Goal: Task Accomplishment & Management: Use online tool/utility

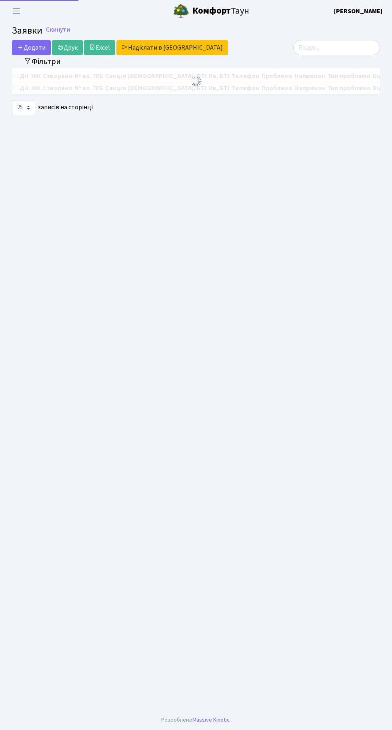
select select "25"
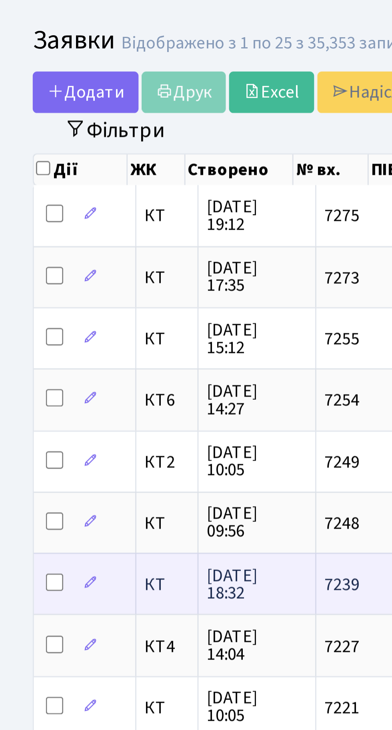
click at [22, 230] on input "checkbox" at bounding box center [20, 229] width 6 height 6
checkbox input "true"
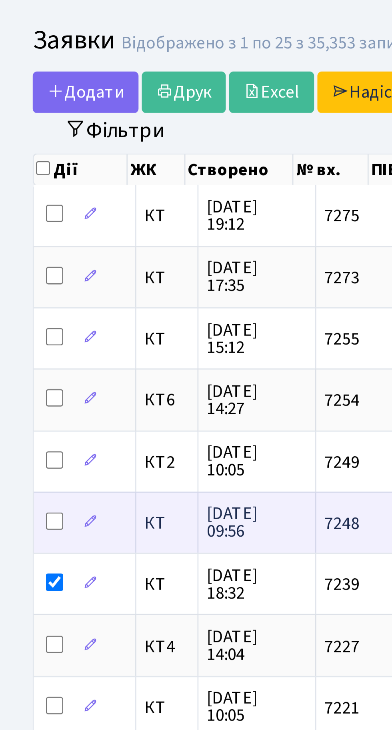
click at [18, 205] on input "checkbox" at bounding box center [20, 207] width 6 height 6
checkbox input "true"
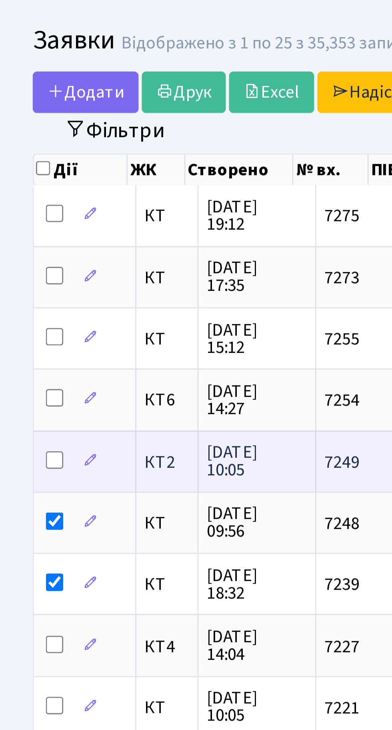
click at [20, 185] on input "checkbox" at bounding box center [20, 184] width 6 height 6
checkbox input "true"
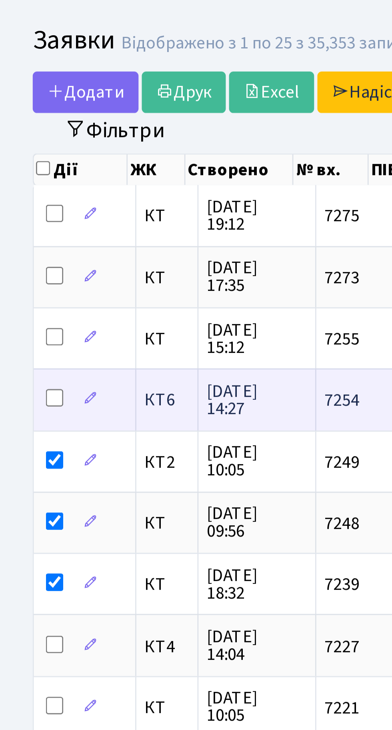
click at [18, 160] on input "checkbox" at bounding box center [20, 162] width 6 height 6
checkbox input "true"
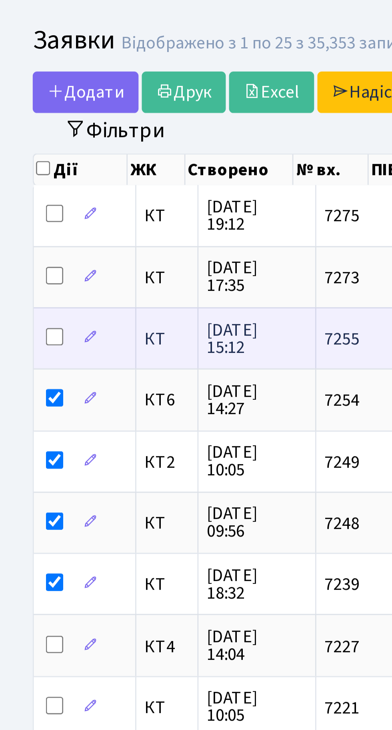
click at [22, 140] on input "checkbox" at bounding box center [20, 139] width 6 height 6
checkbox input "true"
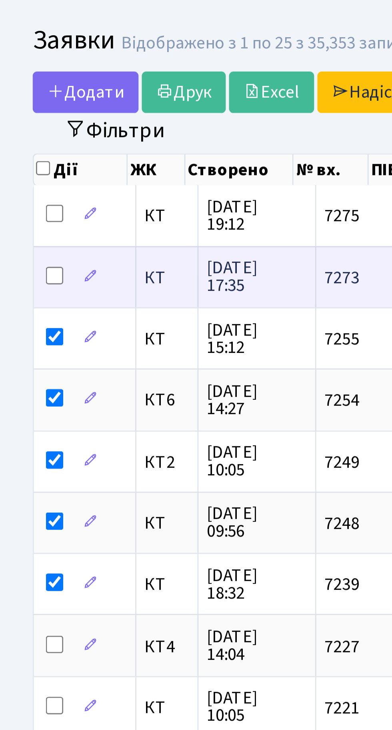
click at [19, 117] on input "checkbox" at bounding box center [20, 117] width 6 height 6
checkbox input "true"
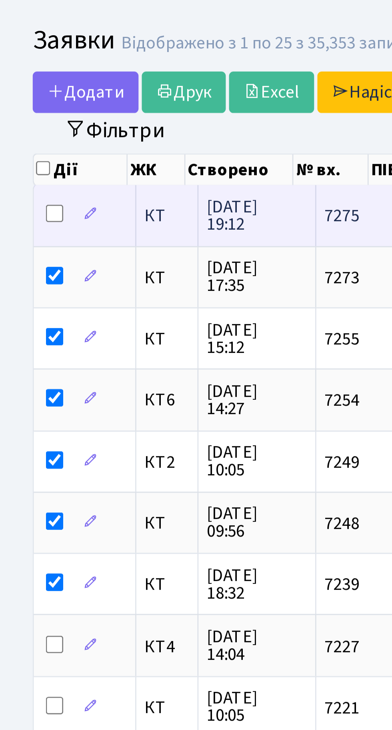
click at [22, 92] on input "checkbox" at bounding box center [20, 94] width 6 height 6
checkbox input "true"
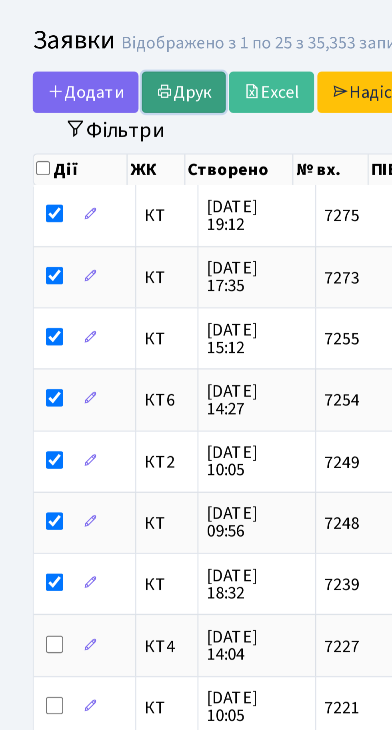
click at [70, 50] on link "Друк" at bounding box center [67, 49] width 31 height 15
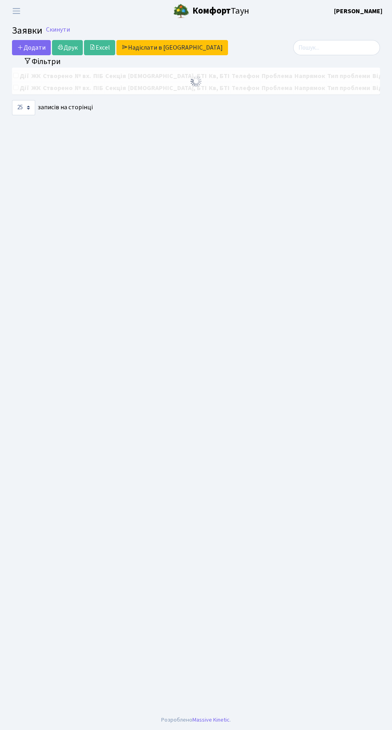
select select "25"
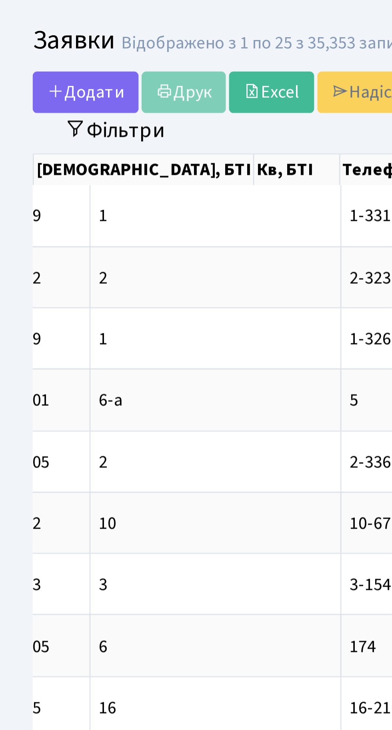
scroll to position [0, 245]
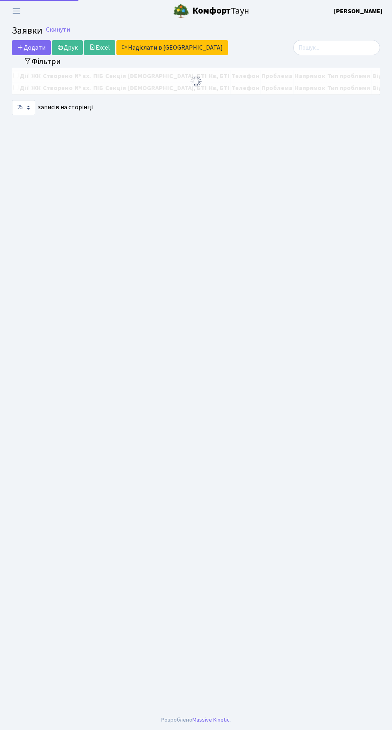
select select "25"
